Goal: Find specific page/section: Find specific page/section

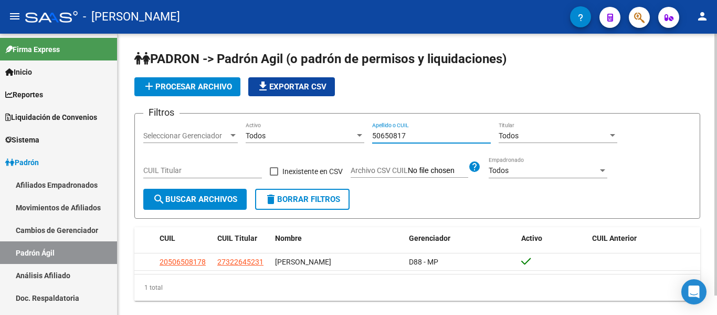
drag, startPoint x: 417, startPoint y: 134, endPoint x: 313, endPoint y: 124, distance: 103.9
click at [313, 124] on div "Filtros Seleccionar Gerenciador Seleccionar Gerenciador Todos Activo 50650817 A…" at bounding box center [417, 155] width 548 height 67
drag, startPoint x: 425, startPoint y: 137, endPoint x: 360, endPoint y: 134, distance: 65.1
click at [360, 134] on div "Filtros Seleccionar Gerenciador Seleccionar Gerenciador Todos Activo 35799188 A…" at bounding box center [417, 155] width 548 height 67
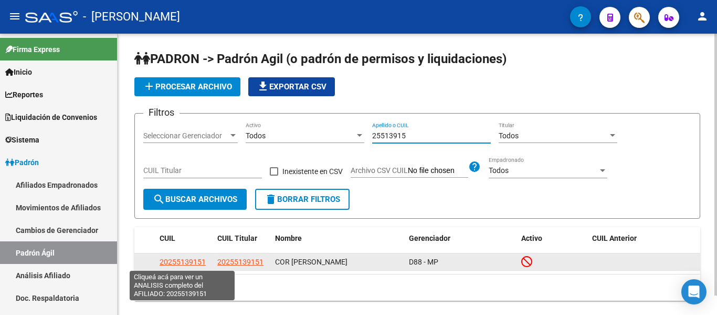
type input "25513915"
click at [165, 260] on span "20255139151" at bounding box center [183, 261] width 46 height 8
type textarea "20255139151"
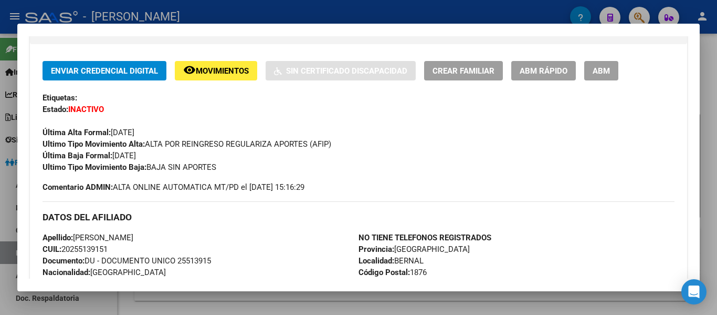
scroll to position [210, 0]
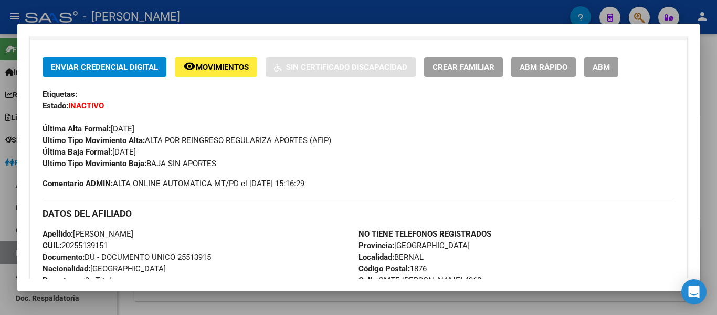
click at [350, 8] on div at bounding box center [358, 157] width 717 height 315
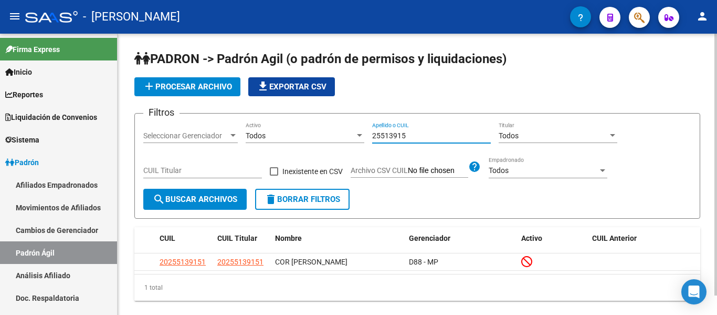
drag, startPoint x: 424, startPoint y: 139, endPoint x: 324, endPoint y: 128, distance: 100.3
click at [323, 131] on div "Filtros Seleccionar Gerenciador Seleccionar Gerenciador Todos Activo 25513915 A…" at bounding box center [417, 155] width 548 height 67
drag, startPoint x: 414, startPoint y: 136, endPoint x: 361, endPoint y: 132, distance: 53.2
click at [361, 132] on div "Filtros Seleccionar Gerenciador Seleccionar Gerenciador Todos Activo 48764717 A…" at bounding box center [417, 155] width 548 height 67
drag, startPoint x: 412, startPoint y: 134, endPoint x: 348, endPoint y: 136, distance: 64.6
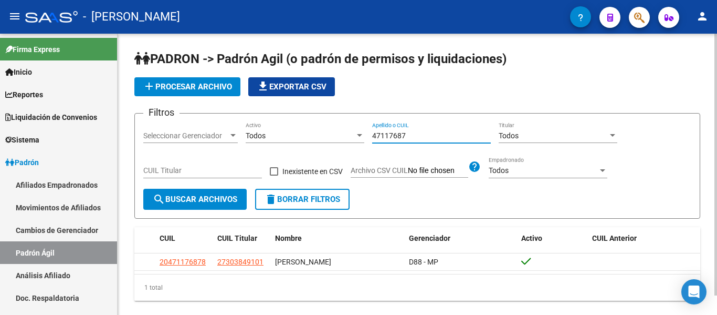
click at [345, 137] on div "Filtros Seleccionar Gerenciador Seleccionar Gerenciador Todos Activo 47117687 A…" at bounding box center [417, 155] width 548 height 67
drag, startPoint x: 419, startPoint y: 138, endPoint x: 352, endPoint y: 127, distance: 68.1
click at [353, 127] on div "Filtros Seleccionar Gerenciador Seleccionar Gerenciador Todos Activo 57310741 A…" at bounding box center [417, 155] width 548 height 67
drag, startPoint x: 341, startPoint y: 127, endPoint x: 292, endPoint y: 121, distance: 48.6
click at [280, 122] on div "Filtros Seleccionar Gerenciador Seleccionar Gerenciador Todos Activo 35799188 A…" at bounding box center [417, 155] width 548 height 67
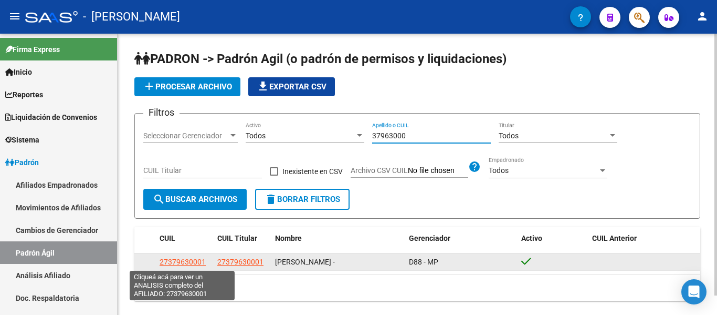
type input "37963000"
click at [183, 258] on span "27379630001" at bounding box center [183, 261] width 46 height 8
type textarea "27379630001"
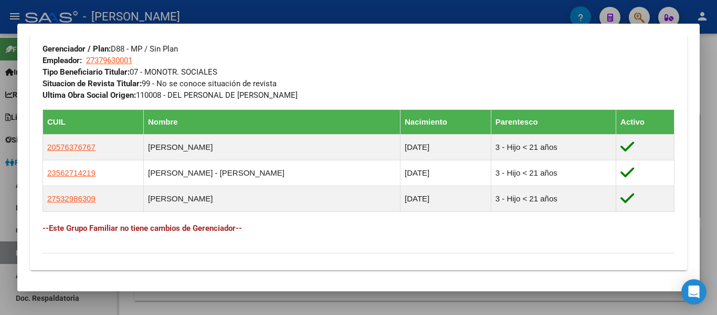
scroll to position [537, 0]
